Goal: Transaction & Acquisition: Purchase product/service

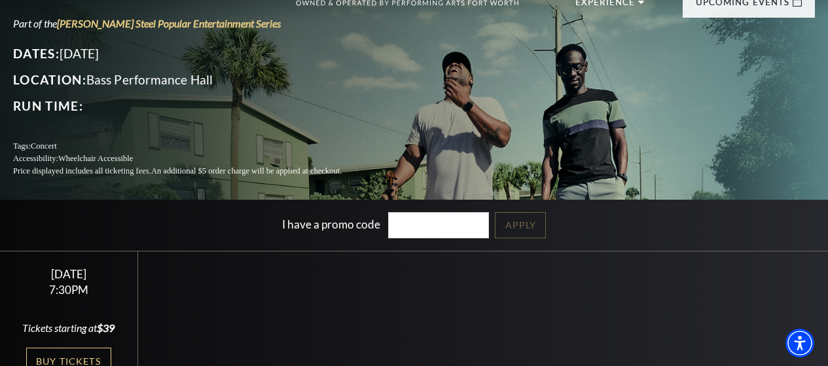
scroll to position [105, 0]
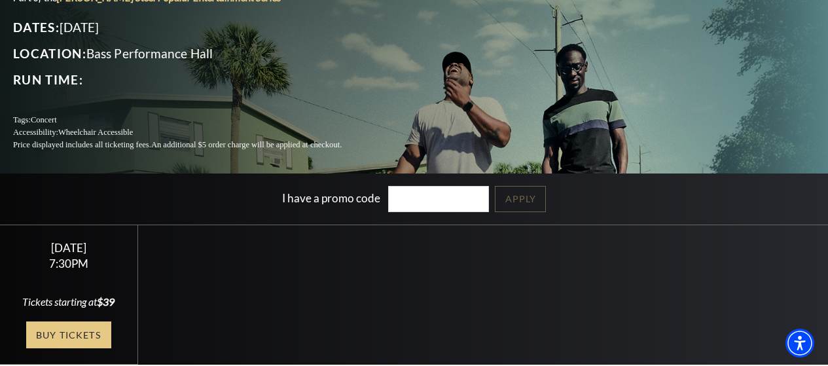
click at [73, 329] on link "Buy Tickets" at bounding box center [68, 335] width 85 height 27
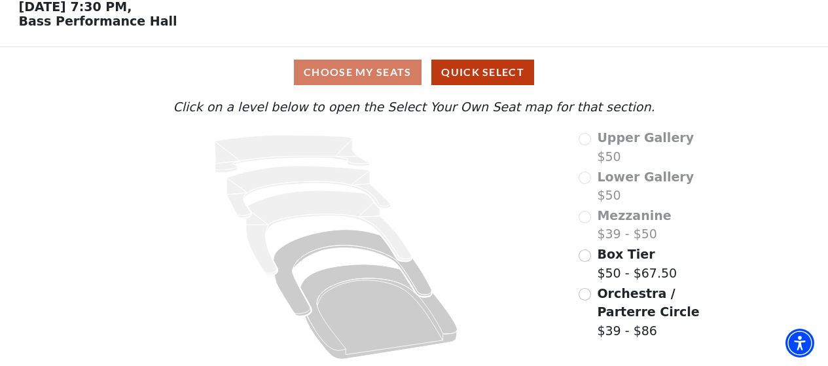
scroll to position [66, 0]
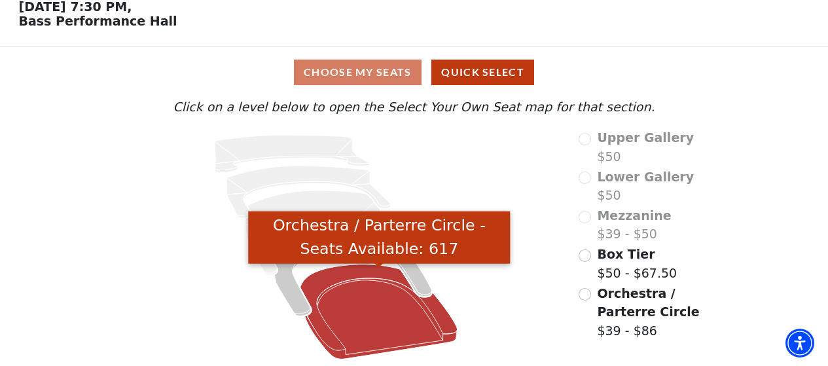
click at [361, 293] on icon "Orchestra / Parterre Circle - Seats Available: 617" at bounding box center [379, 312] width 157 height 95
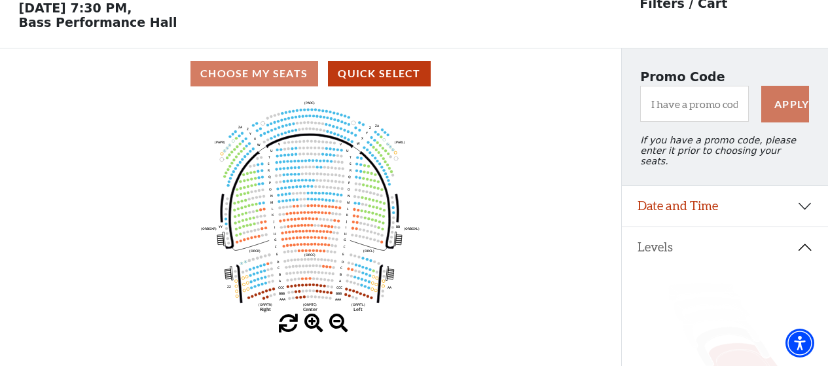
scroll to position [60, 0]
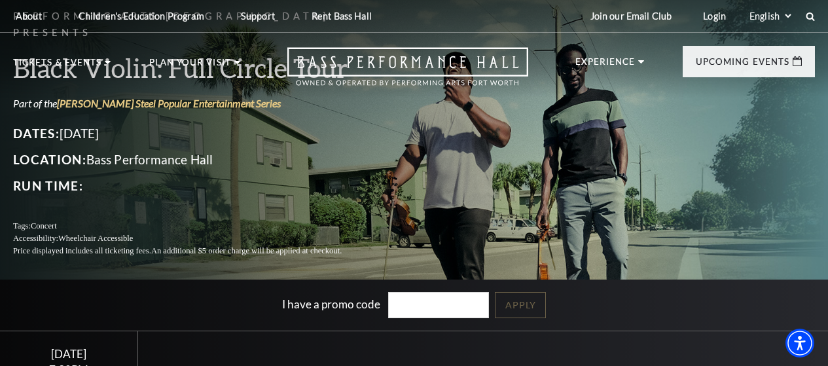
click at [214, 158] on p "Location: Bass Performance Hall" at bounding box center [193, 159] width 360 height 21
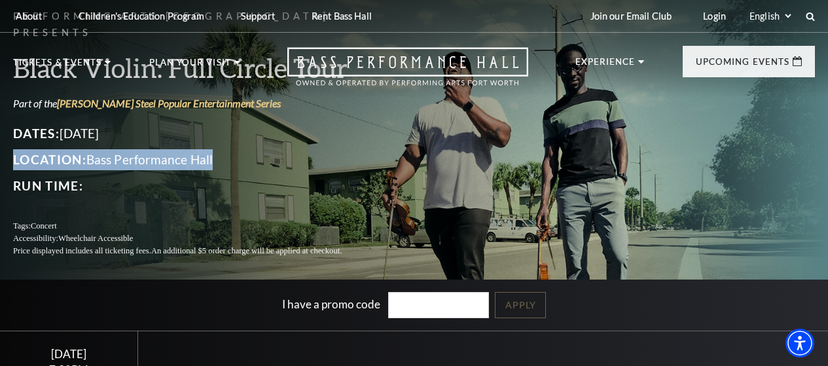
drag, startPoint x: 214, startPoint y: 158, endPoint x: 183, endPoint y: 155, distance: 31.5
click at [183, 155] on p "Location: Bass Performance Hall" at bounding box center [193, 159] width 360 height 21
copy div "Location: Bass Performance Hall"
